Goal: Navigation & Orientation: Find specific page/section

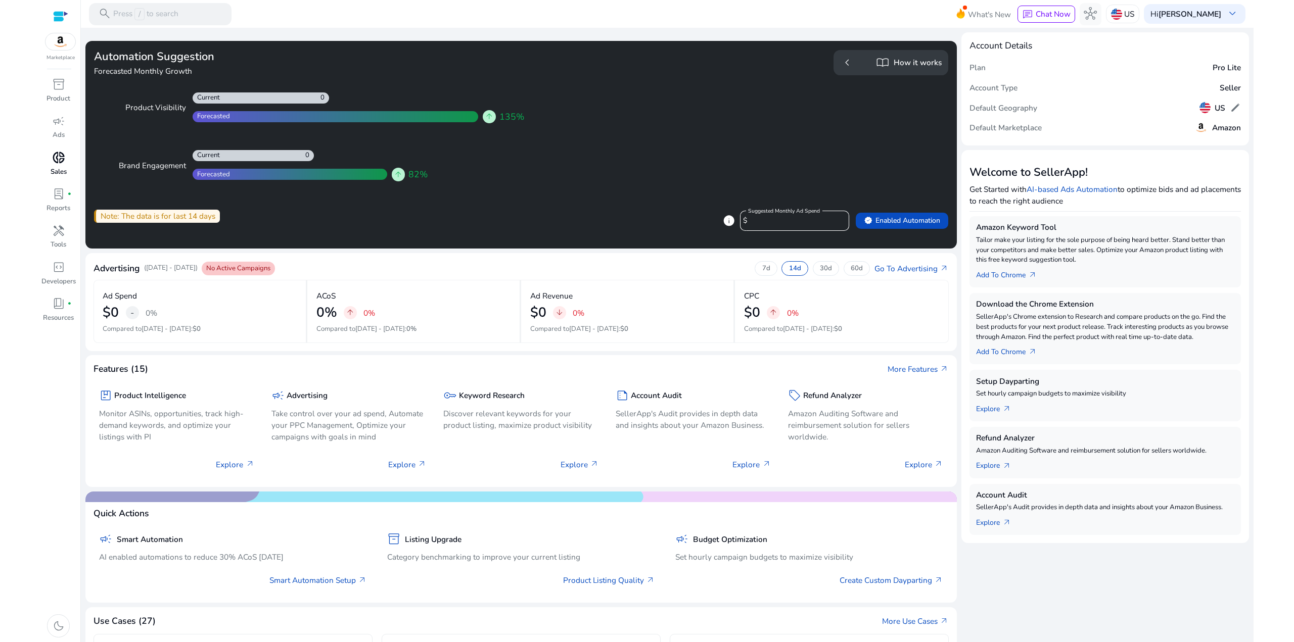
click at [58, 158] on span "donut_small" at bounding box center [58, 157] width 13 height 13
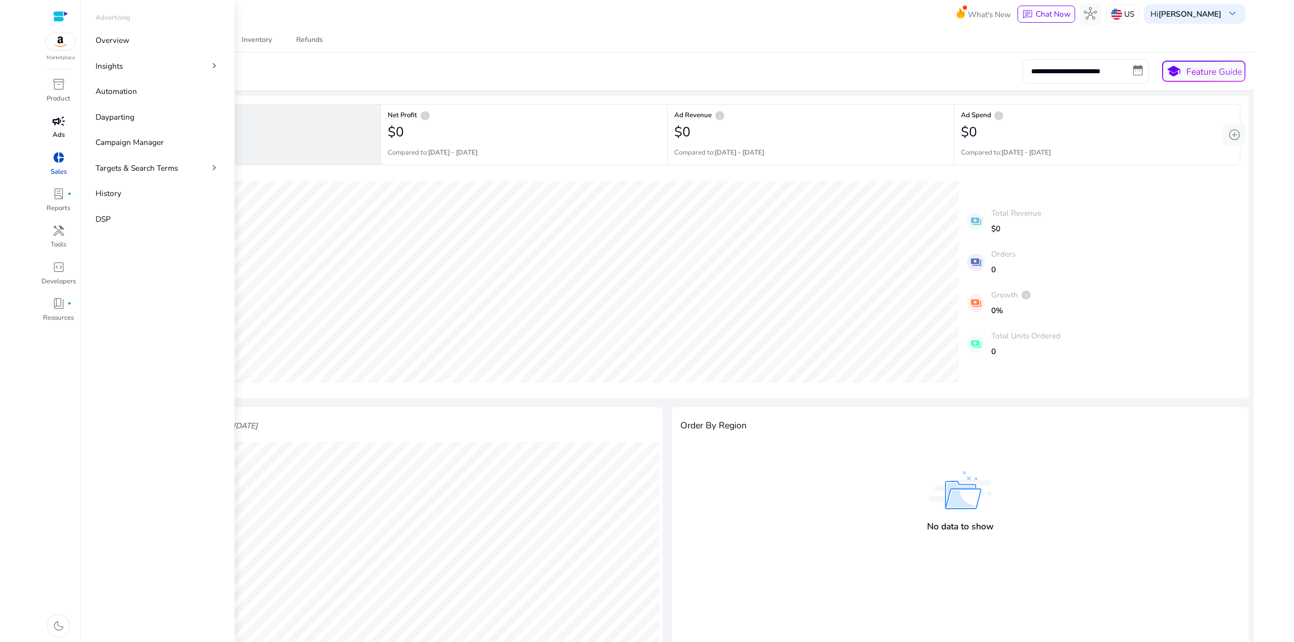
click at [63, 131] on p "Ads" at bounding box center [59, 135] width 12 height 10
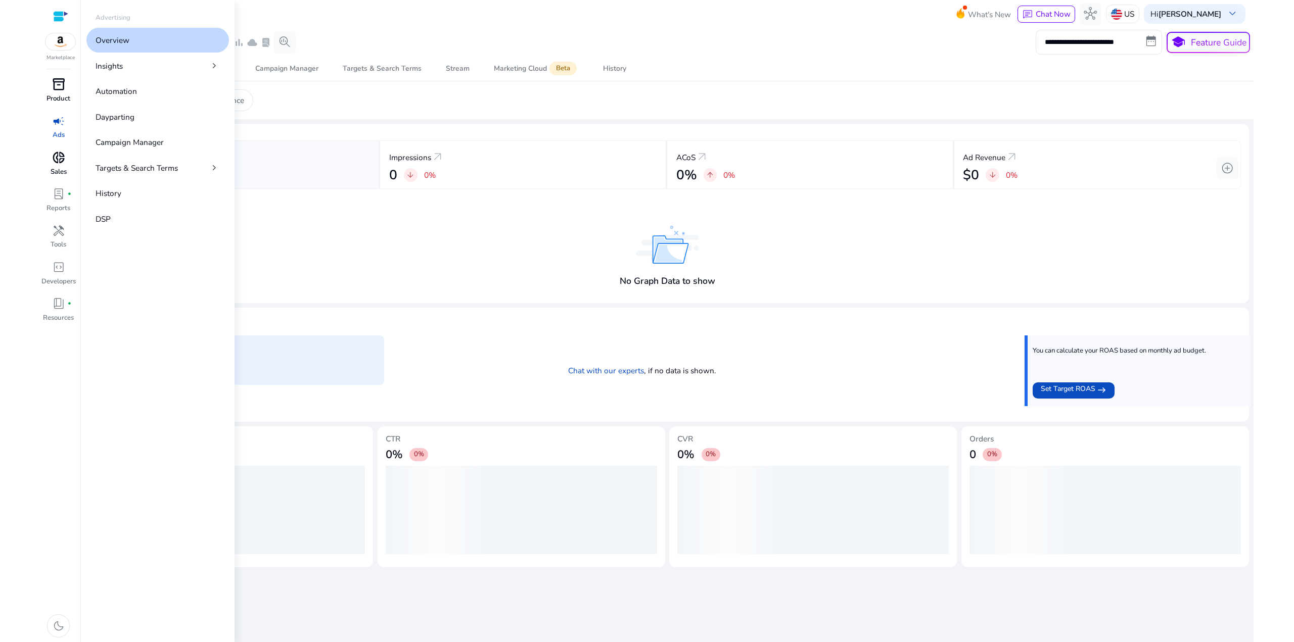
click at [64, 96] on p "Product" at bounding box center [58, 99] width 24 height 10
